Goal: Answer question/provide support: Share knowledge or assist other users

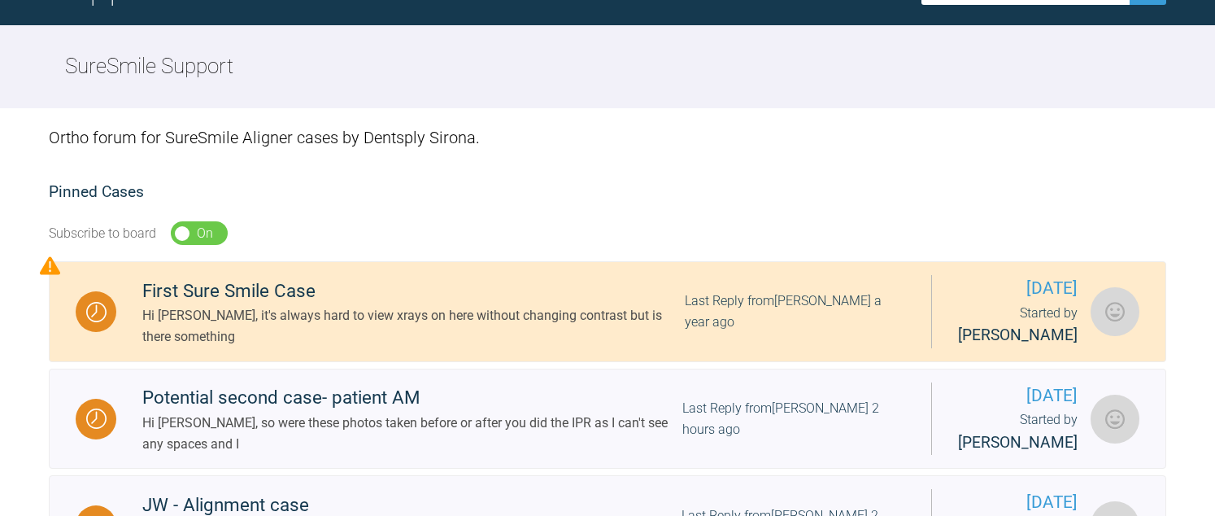
scroll to position [325, 0]
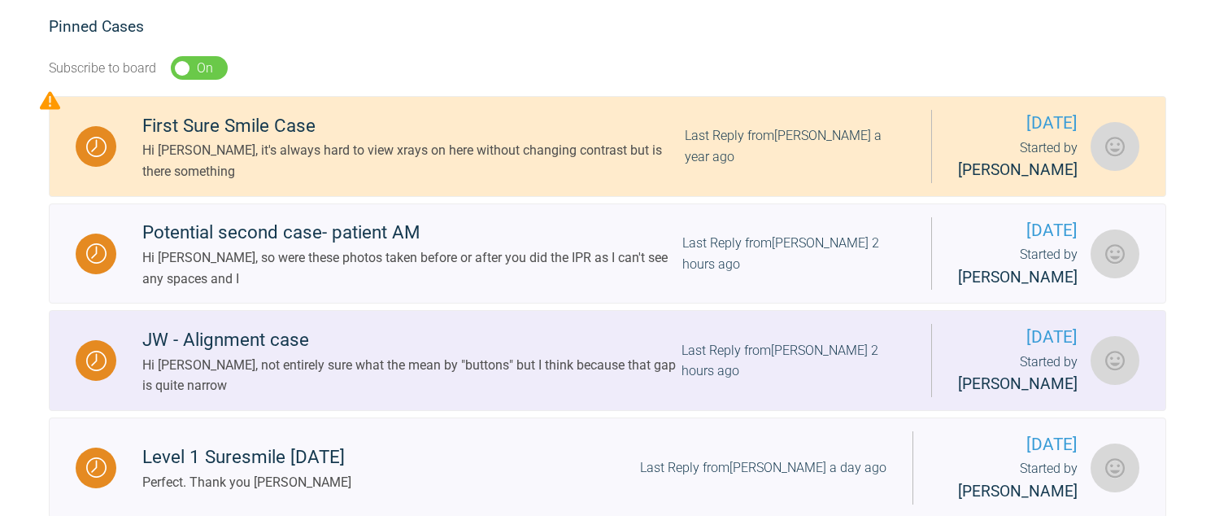
click at [375, 371] on div "Hi [PERSON_NAME], not entirely sure what the mean by "buttons" but I think beca…" at bounding box center [411, 375] width 539 height 41
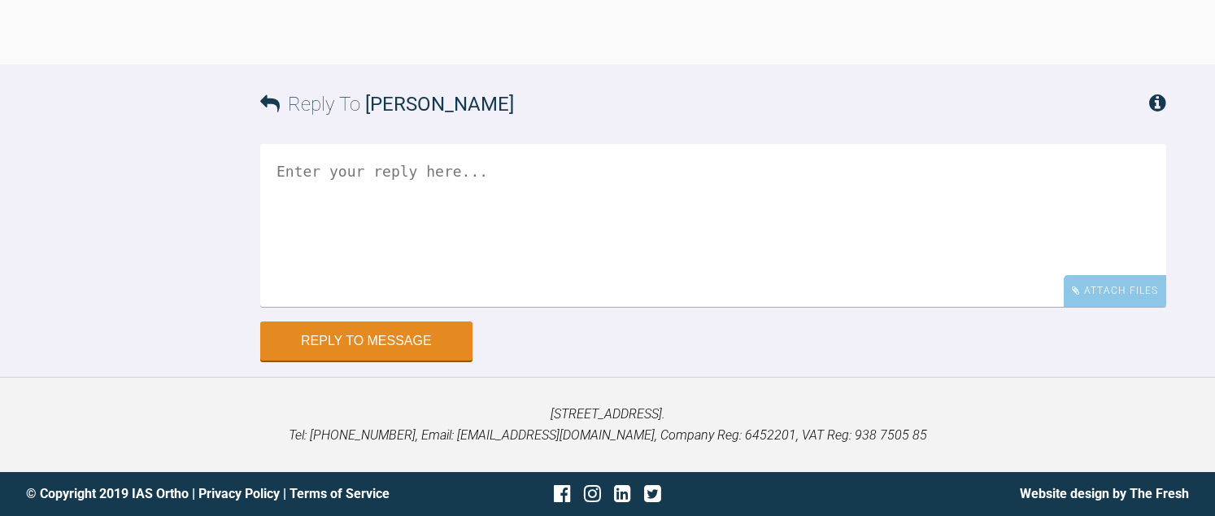
scroll to position [3233, 0]
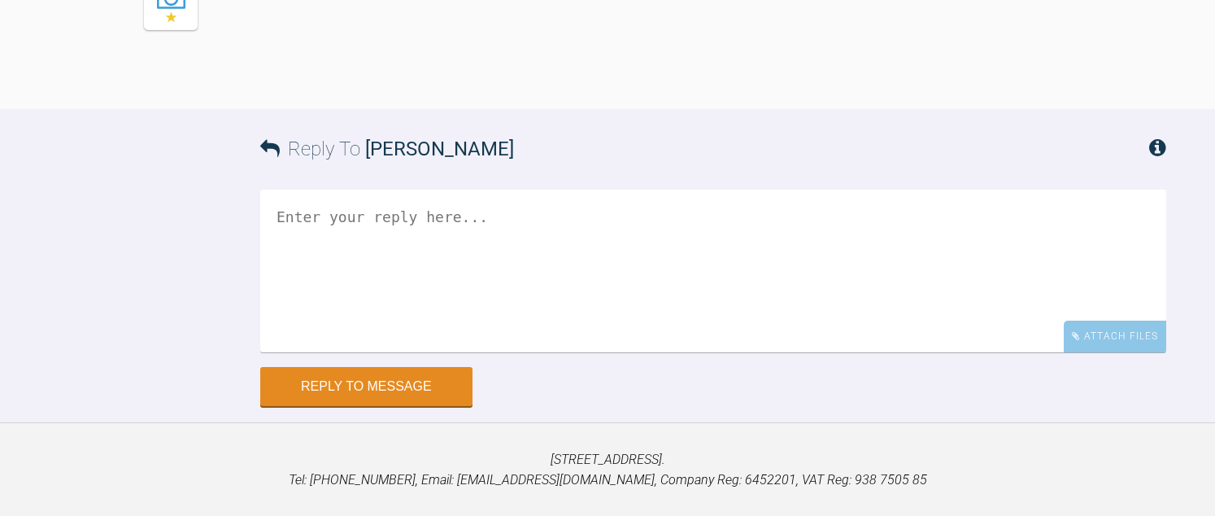
drag, startPoint x: 783, startPoint y: 72, endPoint x: 782, endPoint y: 207, distance: 135.8
drag, startPoint x: 782, startPoint y: 207, endPoint x: 822, endPoint y: 221, distance: 42.2
drag, startPoint x: 727, startPoint y: 203, endPoint x: 906, endPoint y: 220, distance: 179.7
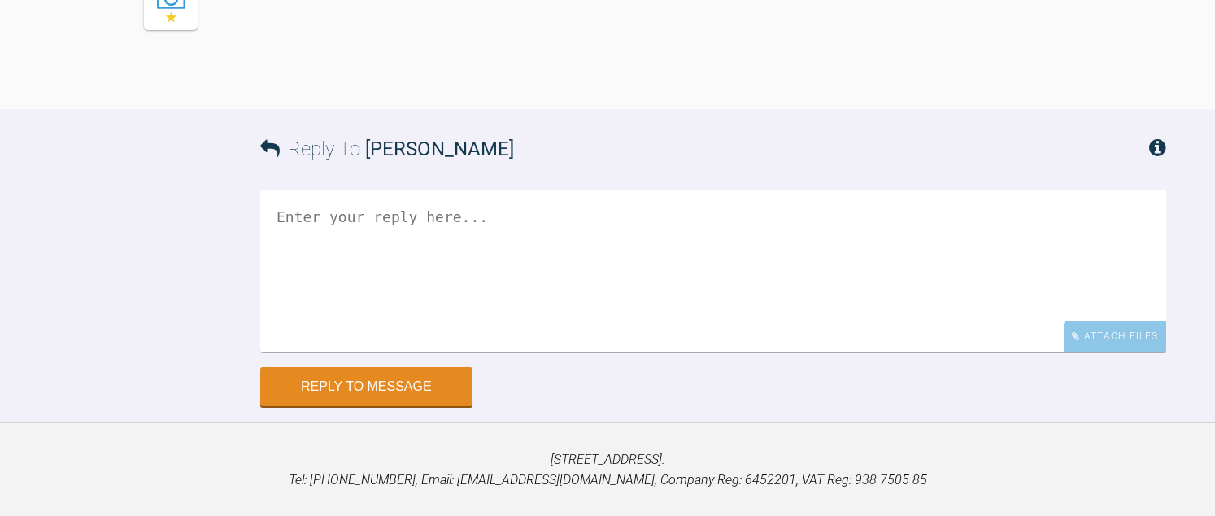
drag, startPoint x: 402, startPoint y: 225, endPoint x: 510, endPoint y: 242, distance: 109.4
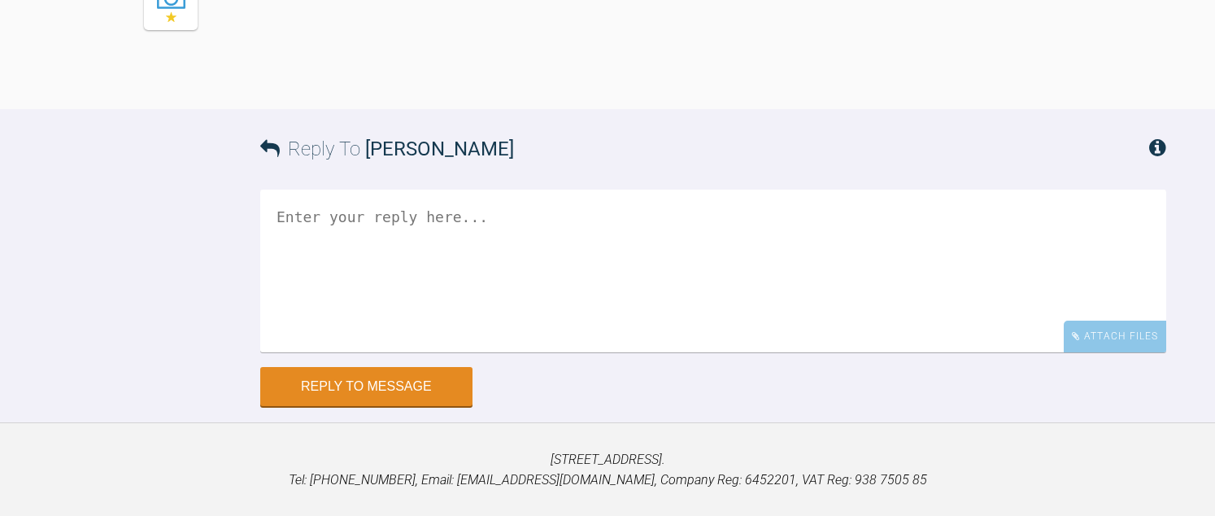
drag, startPoint x: 649, startPoint y: 222, endPoint x: 668, endPoint y: 242, distance: 28.2
drag, startPoint x: 703, startPoint y: 200, endPoint x: 702, endPoint y: 359, distance: 159.4
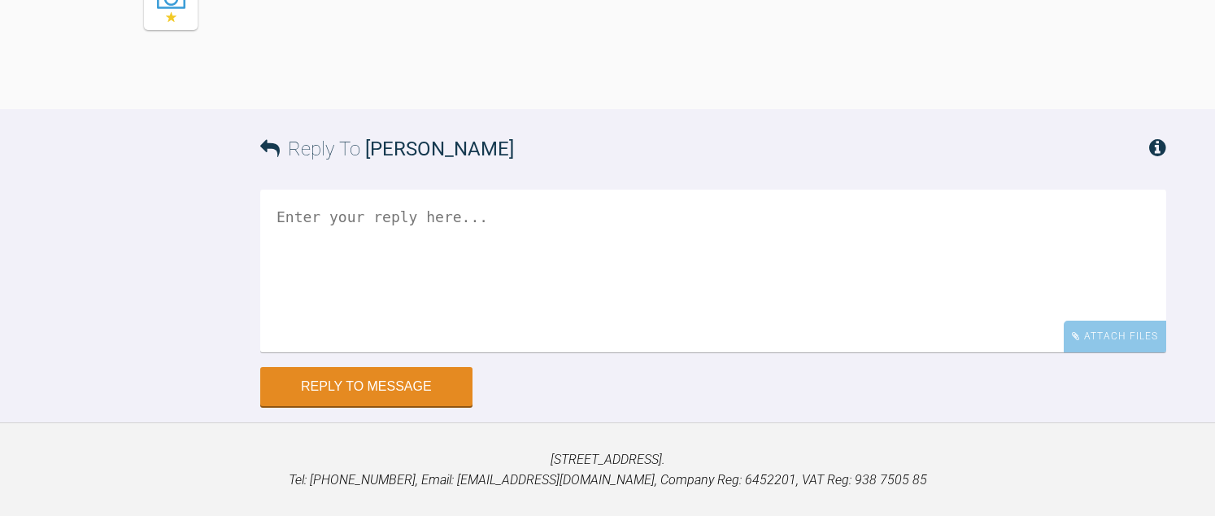
drag, startPoint x: 702, startPoint y: 359, endPoint x: 764, endPoint y: 396, distance: 71.8
